Goal: Task Accomplishment & Management: Use online tool/utility

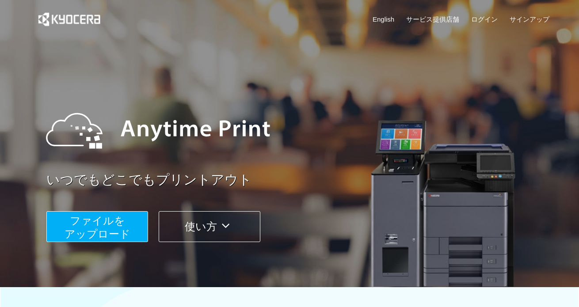
click at [115, 228] on button "ファイルを ​​アップロード" at bounding box center [97, 226] width 102 height 31
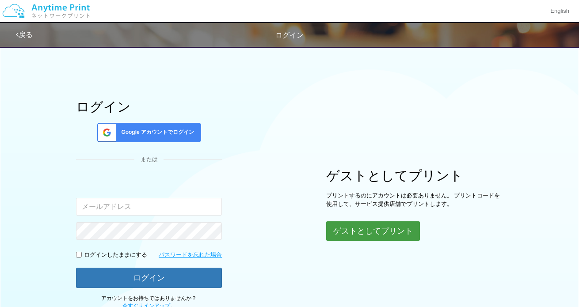
click at [349, 230] on button "ゲストとしてプリント" at bounding box center [373, 230] width 94 height 19
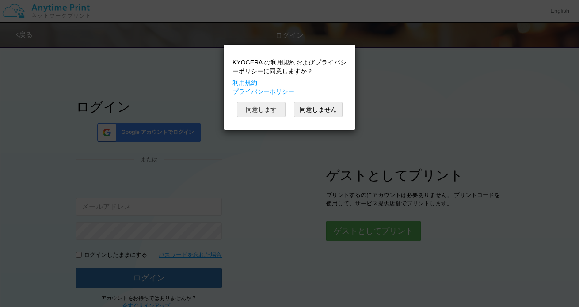
click at [269, 111] on button "同意します" at bounding box center [261, 109] width 49 height 15
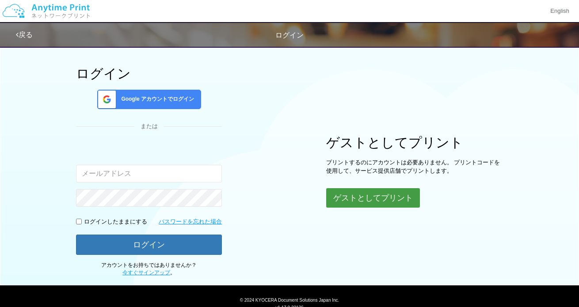
scroll to position [14, 0]
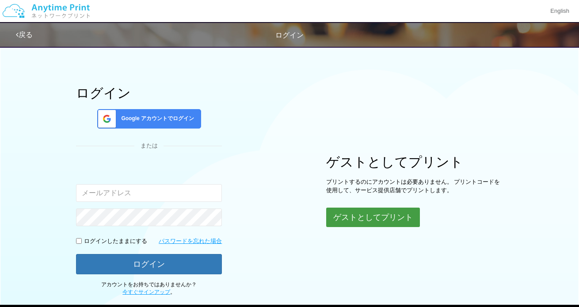
click at [361, 219] on button "ゲストとしてプリント" at bounding box center [373, 217] width 94 height 19
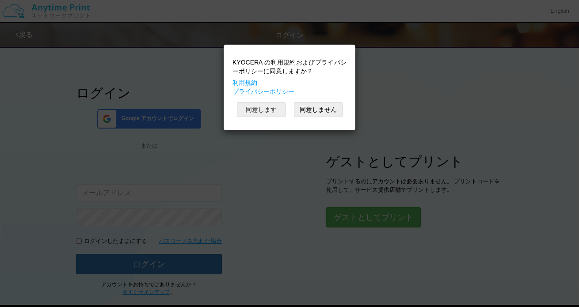
click at [270, 109] on button "同意します" at bounding box center [261, 109] width 49 height 15
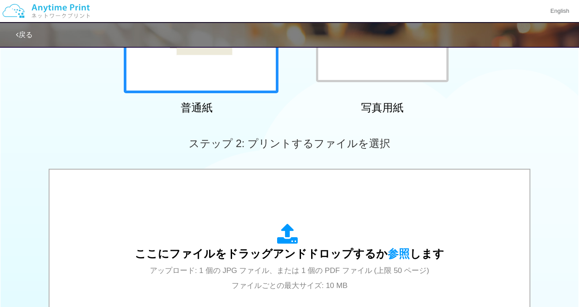
scroll to position [168, 0]
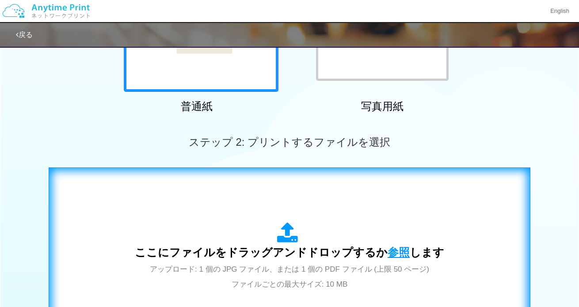
click at [395, 252] on span "参照" at bounding box center [398, 252] width 22 height 12
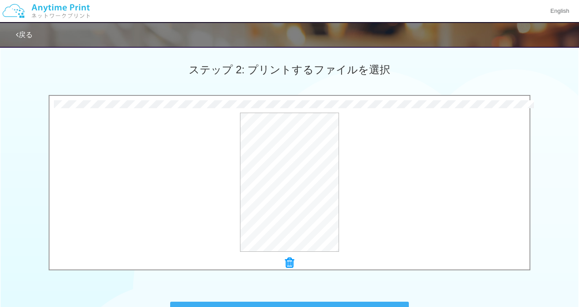
scroll to position [242, 0]
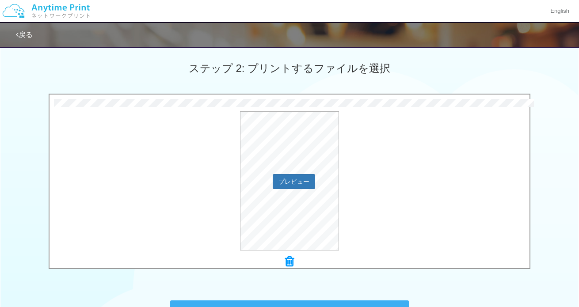
click at [172, 194] on div "プレビュー" at bounding box center [289, 180] width 480 height 139
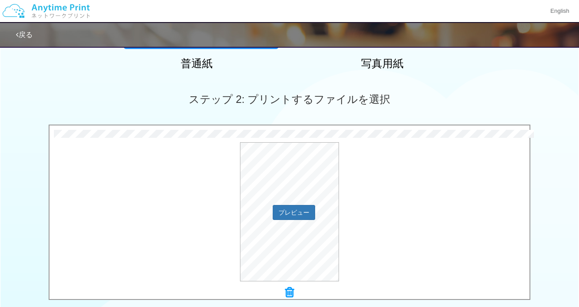
scroll to position [205, 0]
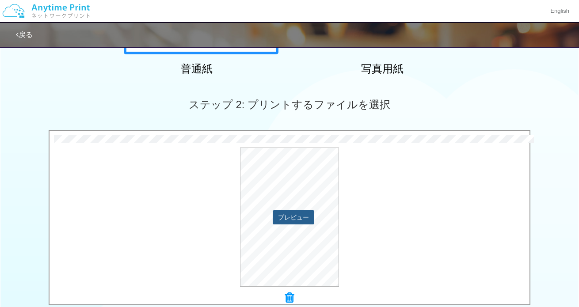
click at [296, 218] on button "プレビュー" at bounding box center [294, 217] width 42 height 14
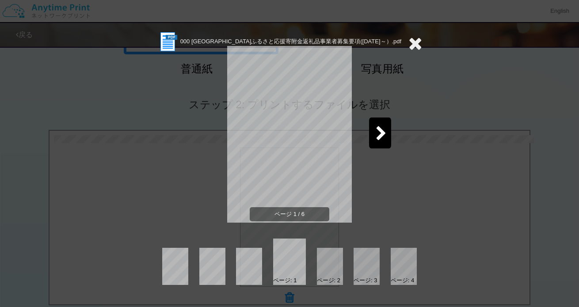
click at [330, 267] on div at bounding box center [330, 266] width 26 height 37
click at [332, 265] on div at bounding box center [330, 266] width 26 height 37
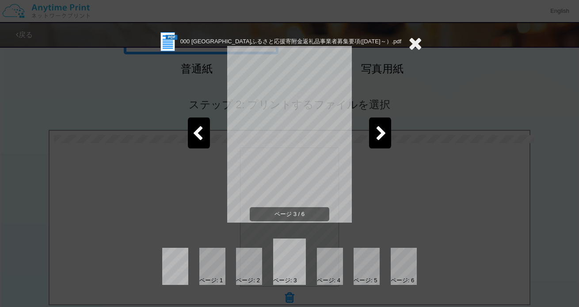
click at [337, 269] on div at bounding box center [330, 266] width 26 height 37
click at [335, 269] on div at bounding box center [330, 266] width 26 height 37
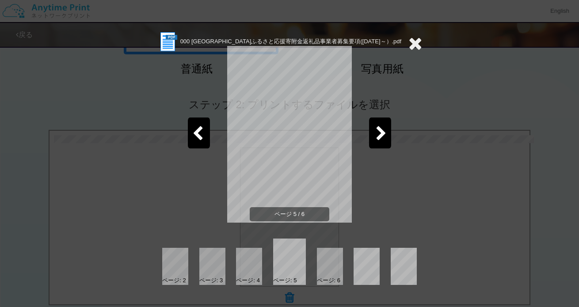
click at [417, 43] on icon at bounding box center [415, 43] width 14 height 18
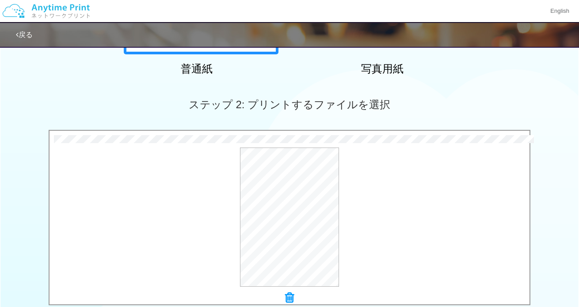
click at [291, 297] on icon at bounding box center [289, 297] width 9 height 11
